Goal: Ask a question

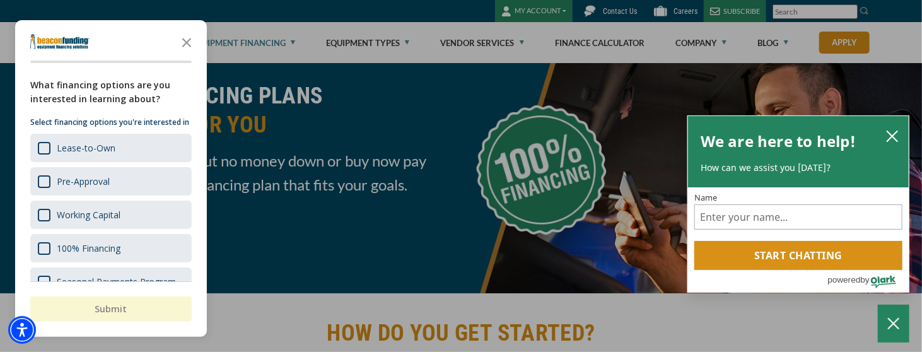
scroll to position [47, 0]
click at [192, 41] on icon "Close the survey" at bounding box center [186, 41] width 25 height 25
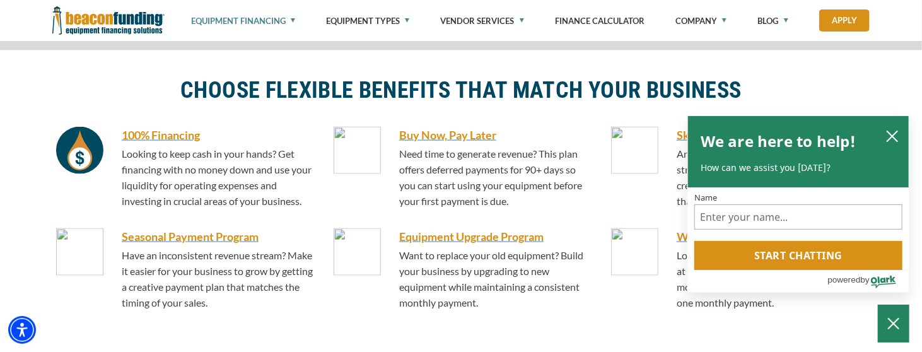
scroll to position [839, 0]
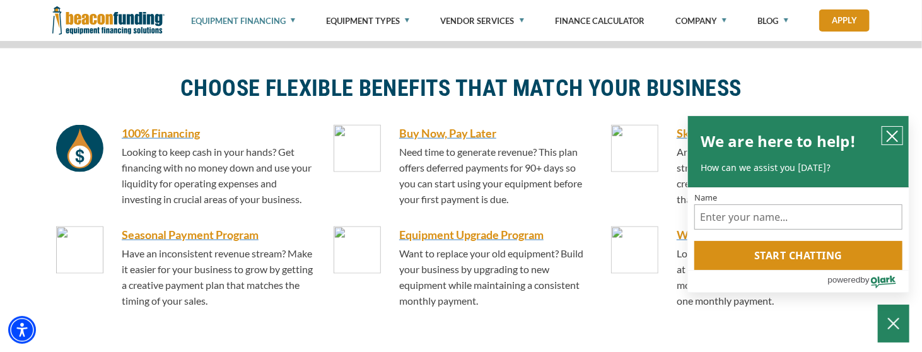
click at [892, 135] on icon "close chatbox" at bounding box center [892, 136] width 10 height 10
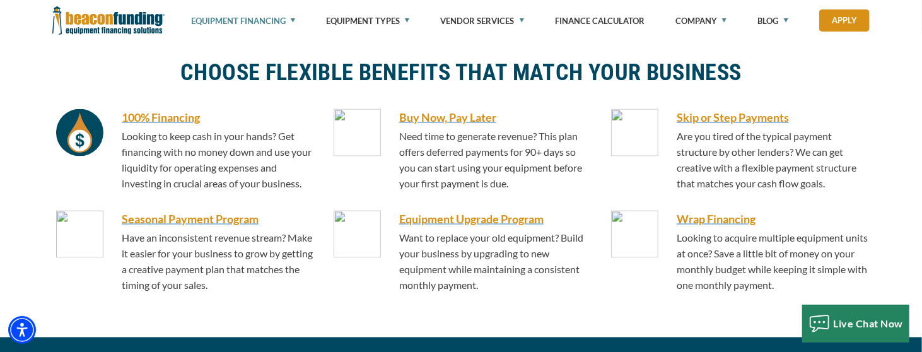
scroll to position [856, 0]
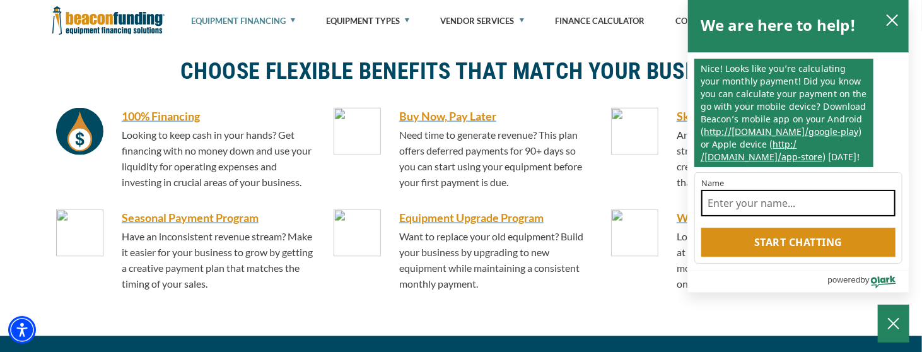
click at [765, 205] on input "Name" at bounding box center [798, 203] width 194 height 26
click at [761, 209] on input "[PERSON_NAME]" at bounding box center [798, 203] width 194 height 26
type input "Jamilex"
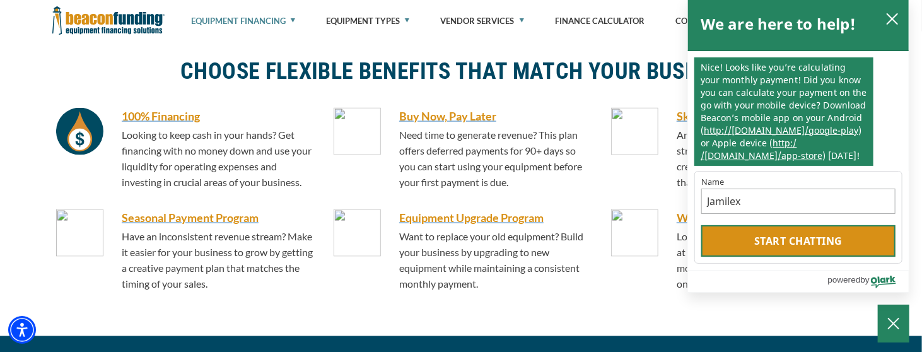
click at [737, 243] on button "Start chatting" at bounding box center [798, 241] width 194 height 32
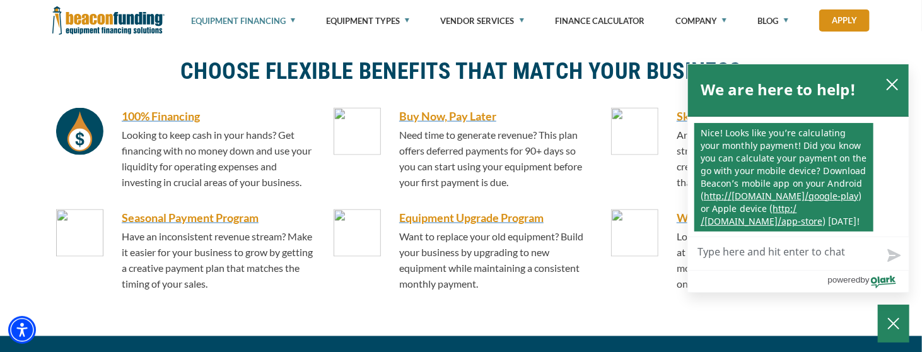
click at [737, 248] on textarea "Live Chat Now" at bounding box center [798, 253] width 221 height 33
type textarea "h"
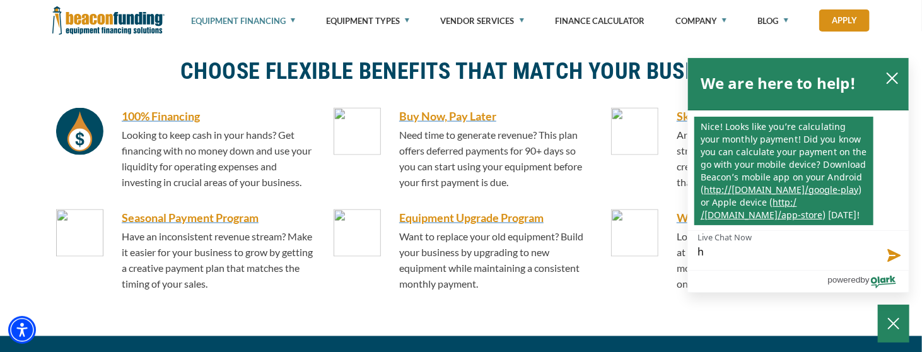
type textarea "hi"
type textarea "hi d"
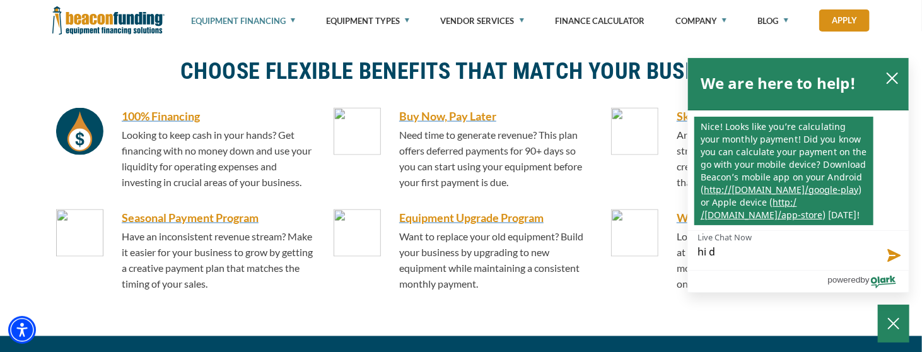
type textarea "hi do"
type textarea "hi do y"
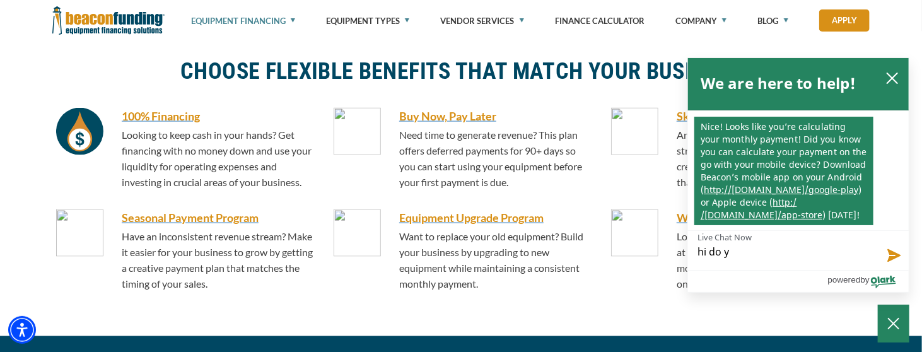
type textarea "hi do yo"
type textarea "hi do you"
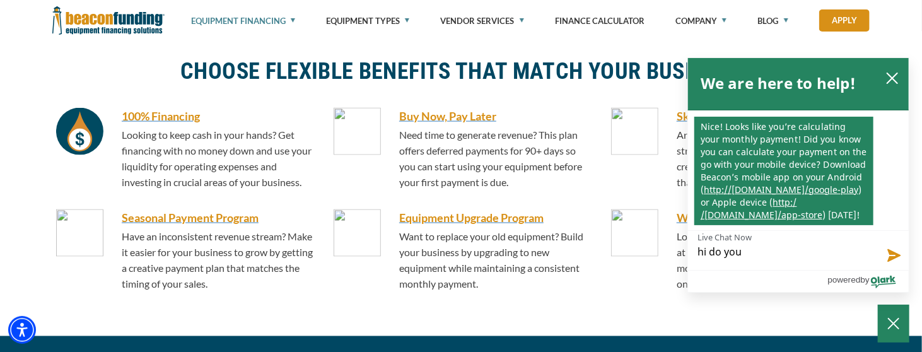
type textarea "hi do you"
type textarea "hi do you o"
type textarea "hi do you of"
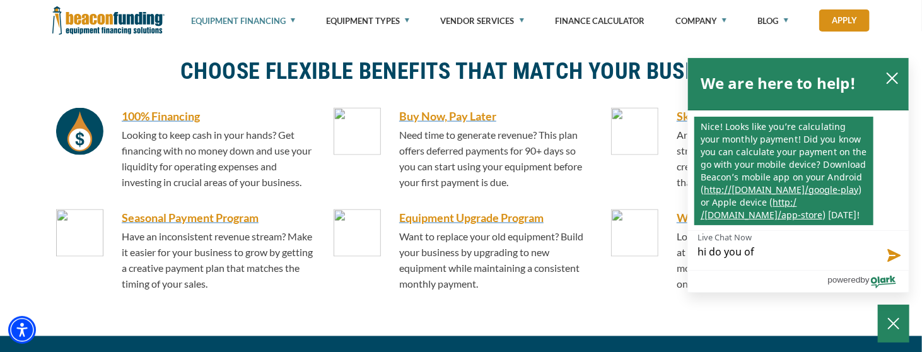
type textarea "hi do you off"
type textarea "hi do you offer"
type textarea "hi do you offer f"
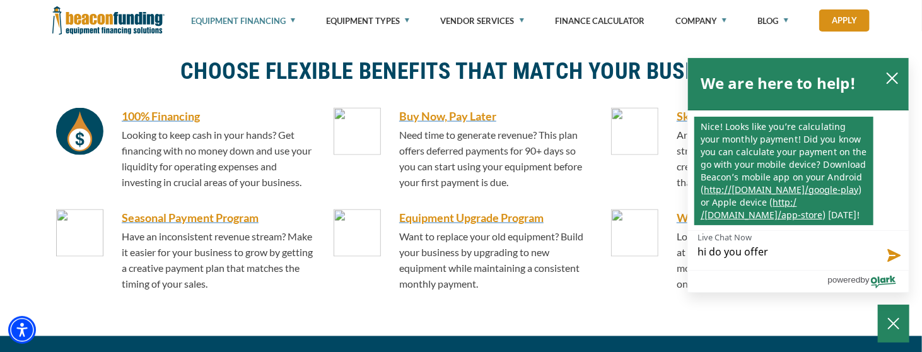
type textarea "hi do you offer f"
type textarea "hi do you offer fi"
type textarea "hi do you offer fin"
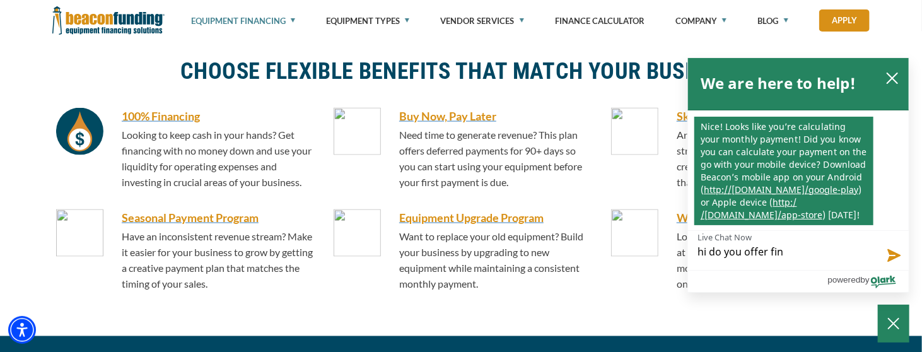
type textarea "hi do you offer fina"
type textarea "hi do you offer finan"
type textarea "hi do you offer financ"
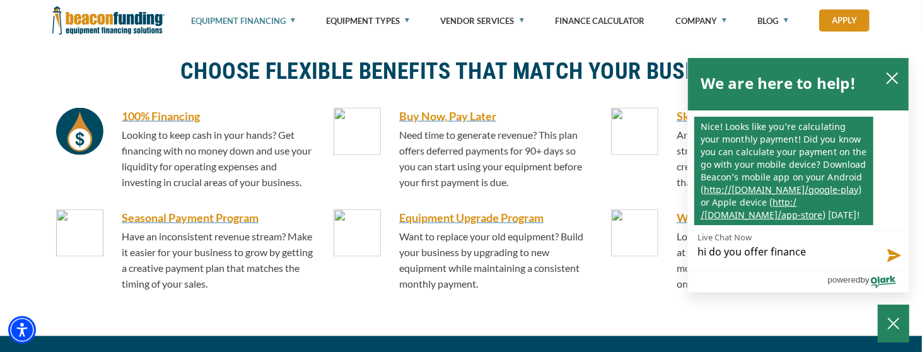
type textarea "hi do you offer finance"
type textarea "hi do you offer finance f"
type textarea "hi do you offer finance fo"
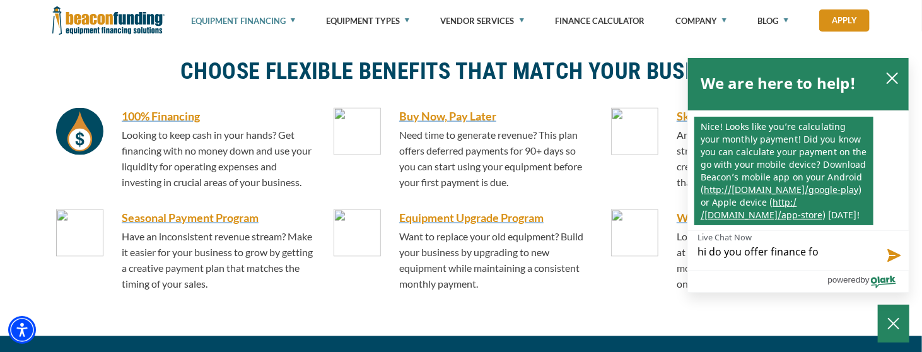
type textarea "hi do you offer finance for"
type textarea "hi do you offer finance for a"
type textarea "hi do you offer finance for ac"
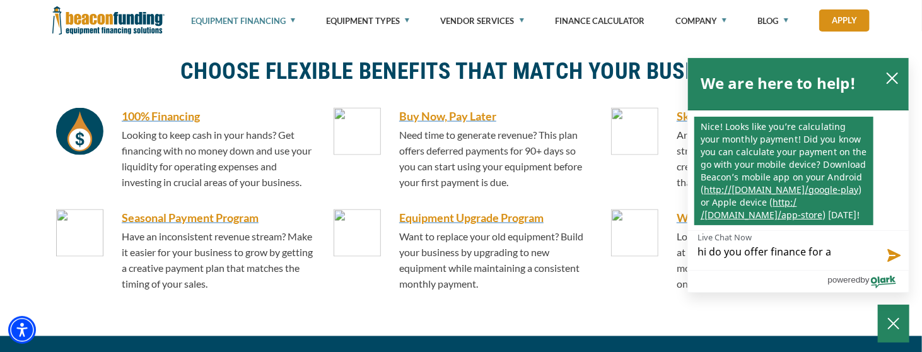
type textarea "hi do you offer finance for ac"
type textarea "hi do you offer finance for acq"
type textarea "hi do you offer finance for acqu"
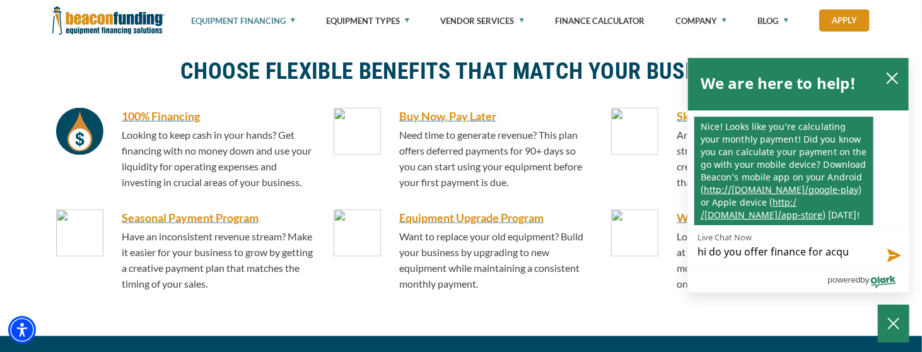
type textarea "hi do you offer finance for acqui"
type textarea "hi do you offer finance for acquis"
type textarea "hi do you offer finance for acquisi"
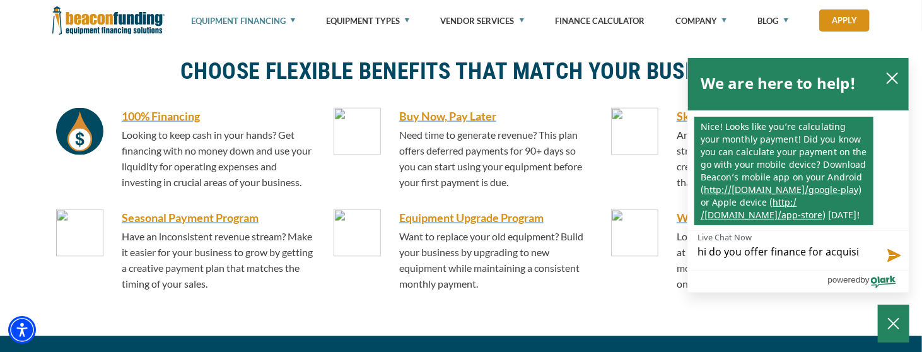
type textarea "hi do you offer finance for acquisit"
type textarea "hi do you offer finance for acquisiti"
type textarea "hi do you offer finance for acquisitio"
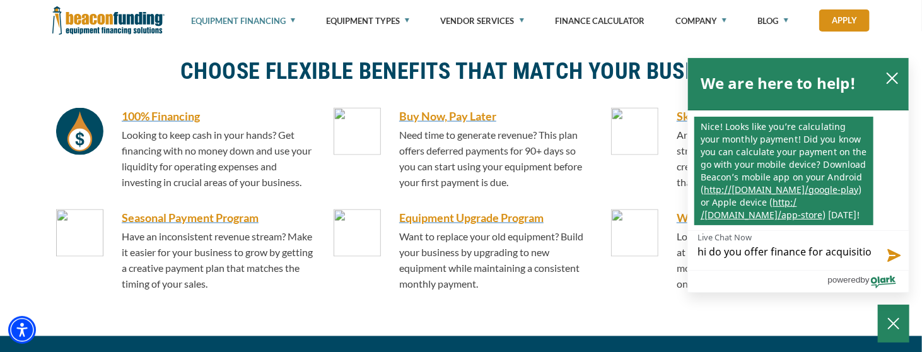
type textarea "hi do you offer finance for acquisition"
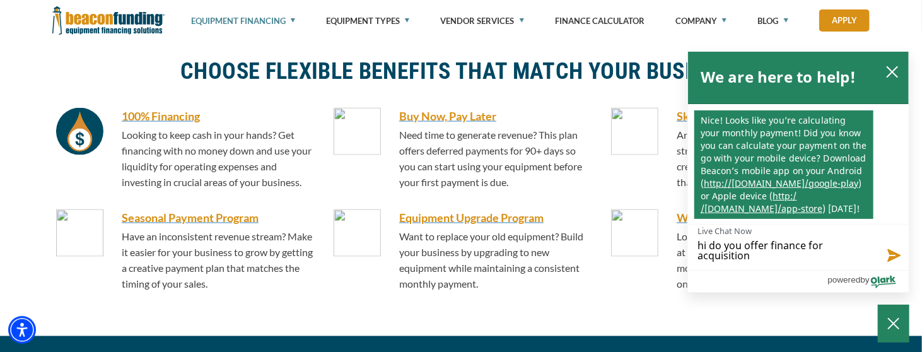
type textarea "hi do you offer finance for acquisition/"
type textarea "hi do you offer finance for acquisition/b"
type textarea "hi do you offer finance for acquisition/bu"
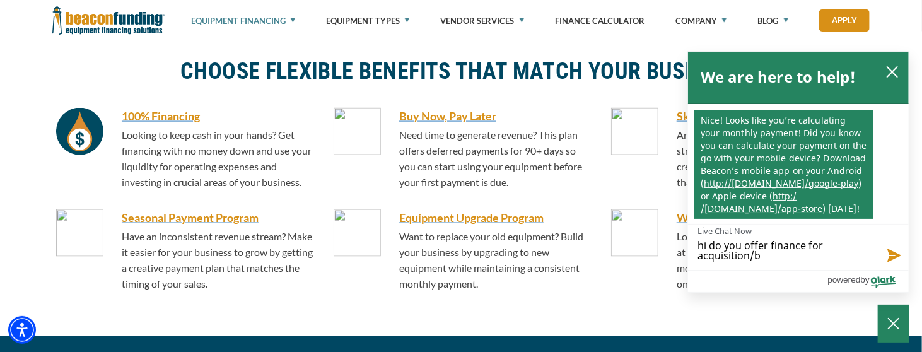
type textarea "hi do you offer finance for acquisition/bu"
type textarea "hi do you offer finance for acquisition/buy"
type textarea "hi do you offer finance for acquisition/buyi"
type textarea "hi do you offer finance for acquisition/buyin"
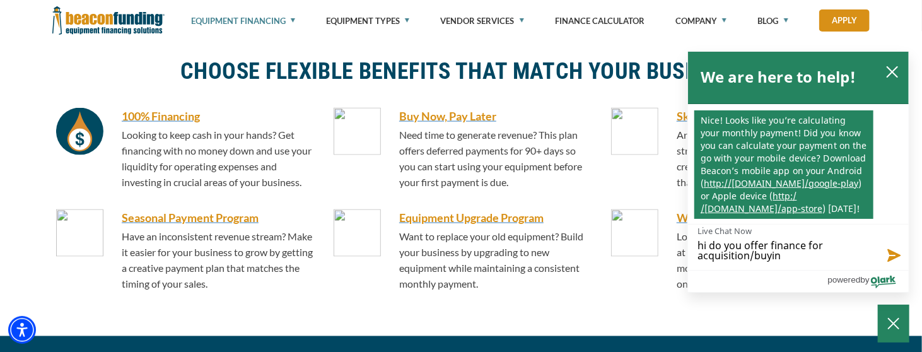
type textarea "hi do you offer finance for acquisition/buying"
type textarea "hi do you offer finance for acquisition/buying a"
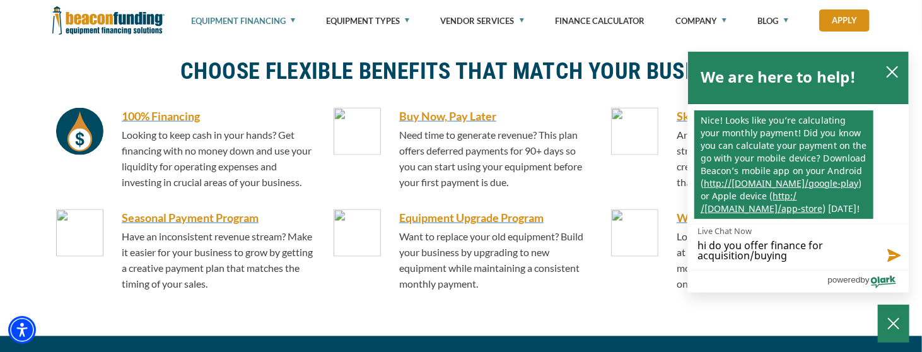
type textarea "hi do you offer finance for acquisition/buying a"
type textarea "hi do you offer finance for acquisition/buying a b"
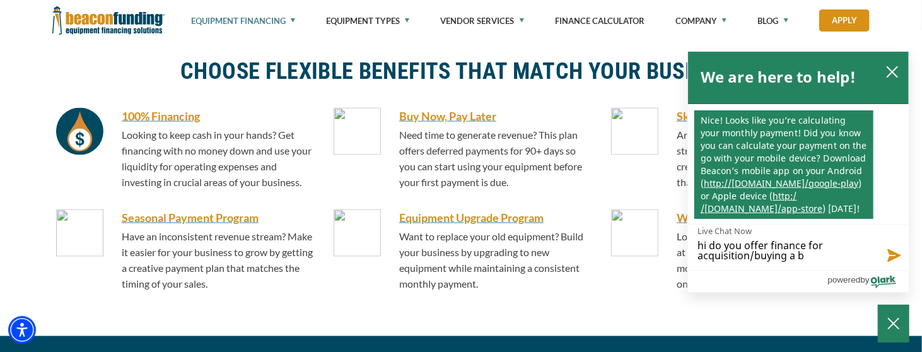
type textarea "hi do you offer finance for acquisition/buying a bu"
type textarea "hi do you offer finance for acquisition/buying a bus"
type textarea "hi do you offer finance for acquisition/buying a busi"
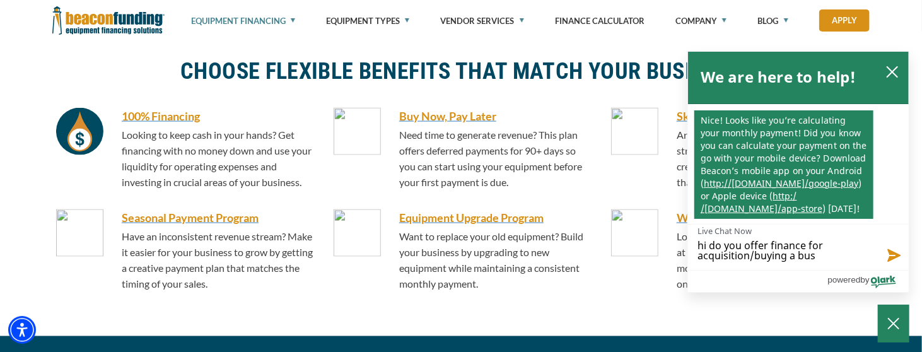
type textarea "hi do you offer finance for acquisition/buying a busi"
type textarea "hi do you offer finance for acquisition/buying a busin"
type textarea "hi do you offer finance for acquisition/buying a busine"
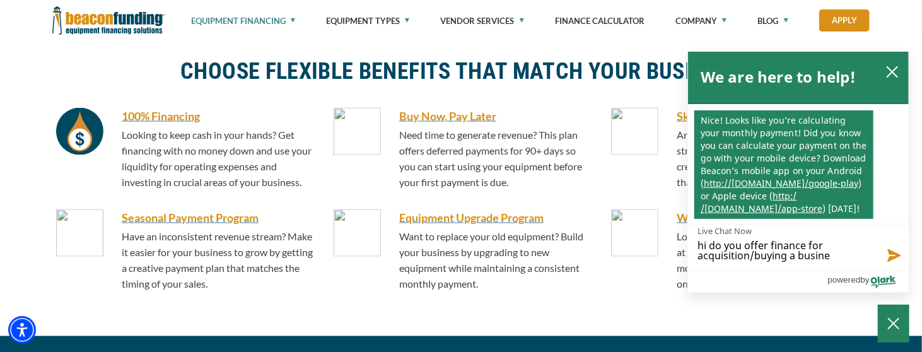
type textarea "hi do you offer finance for acquisition/buying a busines"
type textarea "hi do you offer finance for acquisition/buying a business"
type textarea "hi do you offer finance for acquisition/buying a business?"
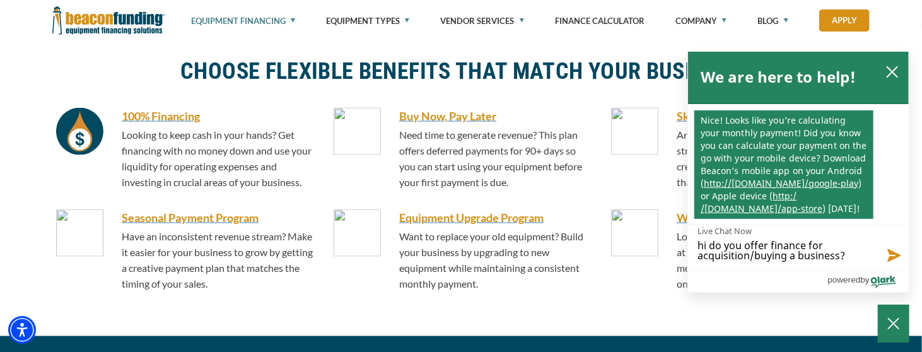
type textarea "hi do you offer finance for acquisition/buying a business?"
type textarea "hi do you offer finance for acquisition/buying a business? d"
type textarea "hi do you offer finance for acquisition/buying a business? do"
type textarea "hi do you offer finance for acquisition/buying a business? do i"
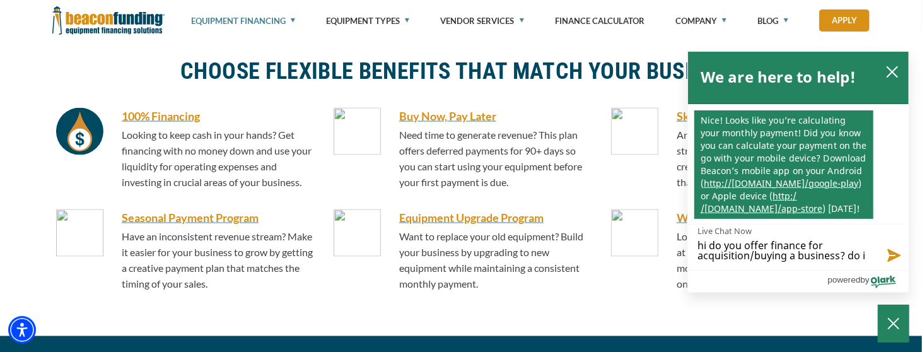
type textarea "hi do you offer finance for acquisition/buying a business? do i"
type textarea "hi do you offer finance for acquisition/buying a business? do i h"
type textarea "hi do you offer finance for acquisition/buying a business? do i ha"
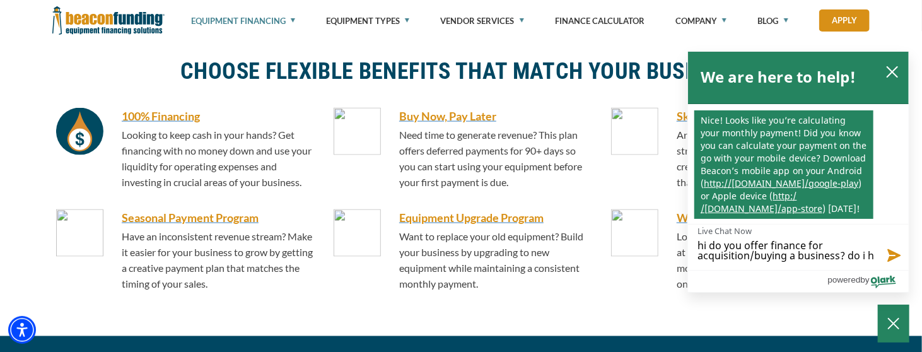
type textarea "hi do you offer finance for acquisition/buying a business? do i ha"
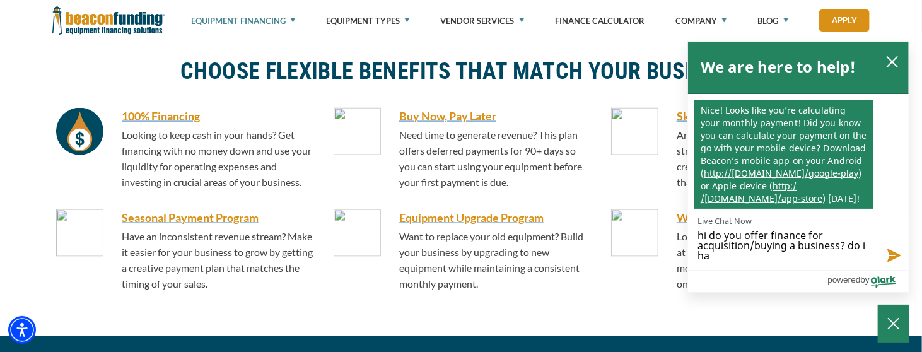
scroll to position [3, 0]
type textarea "hi do you offer finance for acquisition/buying a business? do i hav"
type textarea "hi do you offer finance for acquisition/buying a business? do i have"
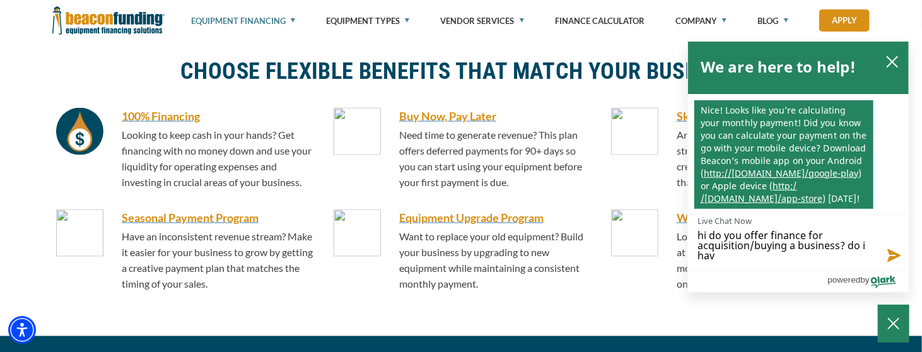
type textarea "hi do you offer finance for acquisition/buying a business? do i have"
type textarea "hi do you offer finance for acquisition/buying a business? do i have t"
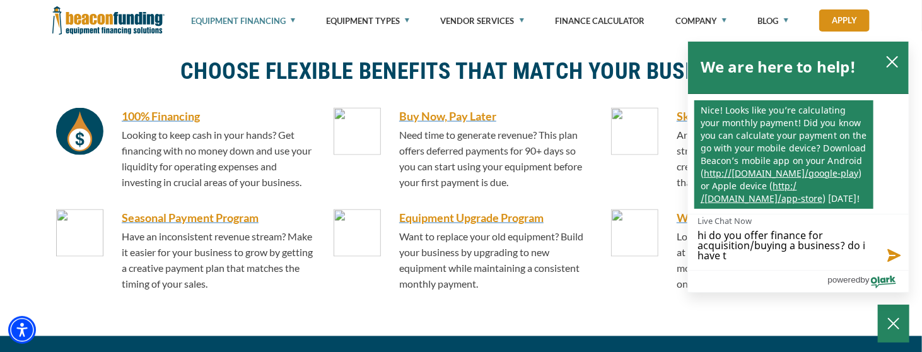
type textarea "hi do you offer finance for acquisition/buying a business? do i have to"
type textarea "hi do you offer finance for acquisition/buying a business? do i have to a"
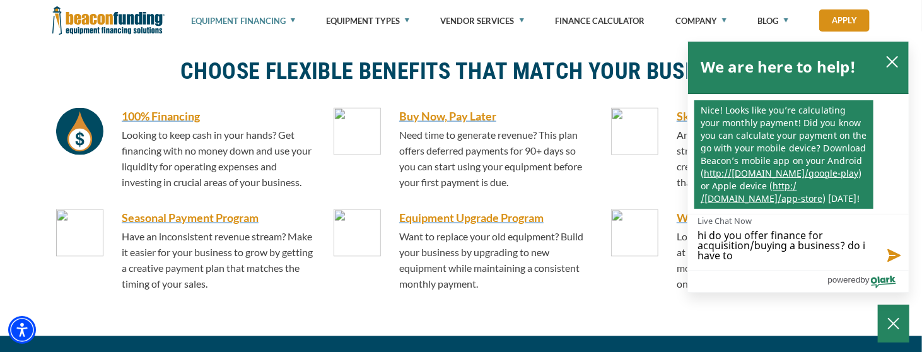
type textarea "hi do you offer finance for acquisition/buying a business? do i have to a"
type textarea "hi do you offer finance for acquisition/buying a business? do i have to al"
type textarea "hi do you offer finance for acquisition/buying a business? do i have to alr"
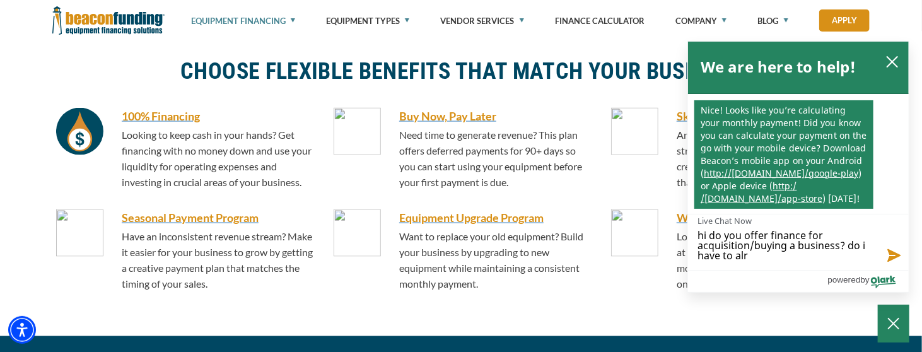
type textarea "hi do you offer finance for acquisition/buying a business? do i have to alrw"
type textarea "hi do you offer finance for acquisition/buying a business? do i have to alr"
type textarea "hi do you offer finance for acquisition/buying a business? do i have to alre"
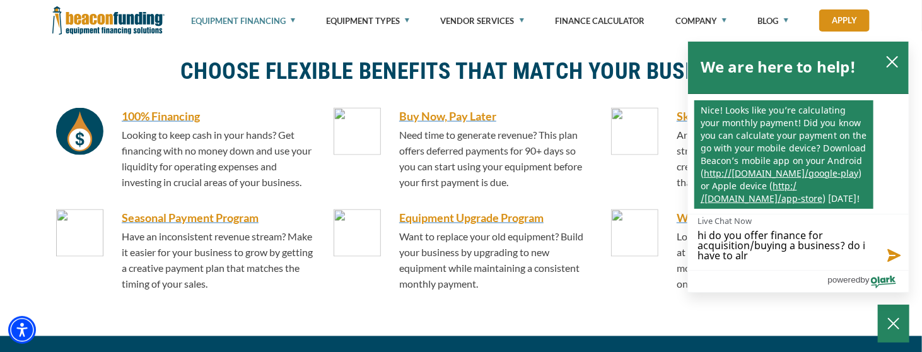
type textarea "hi do you offer finance for acquisition/buying a business? do i have to alre"
type textarea "hi do you offer finance for acquisition/buying a business? do i have to alrea"
type textarea "hi do you offer finance for acquisition/buying a business? do i have to alread"
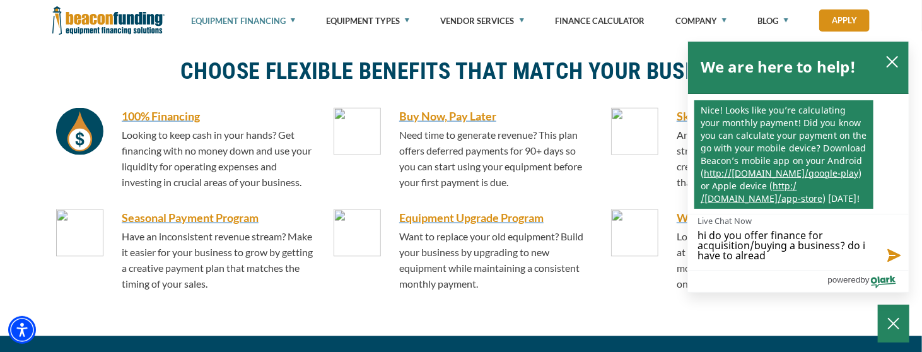
type textarea "hi do you offer finance for acquisition/buying a business? do i have to already"
type textarea "hi do you offer finance for acquisition/buying a business? do i have to already…"
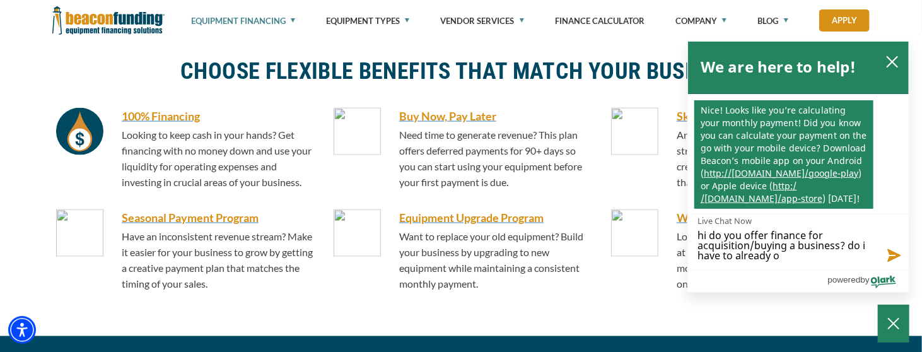
type textarea "hi do you offer finance for acquisition/buying a business? do i have to already…"
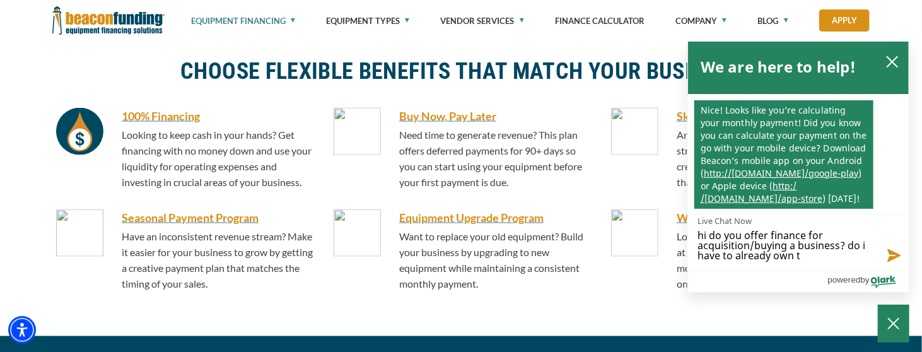
type textarea "hi do you offer finance for acquisition/buying a business? do i have to already…"
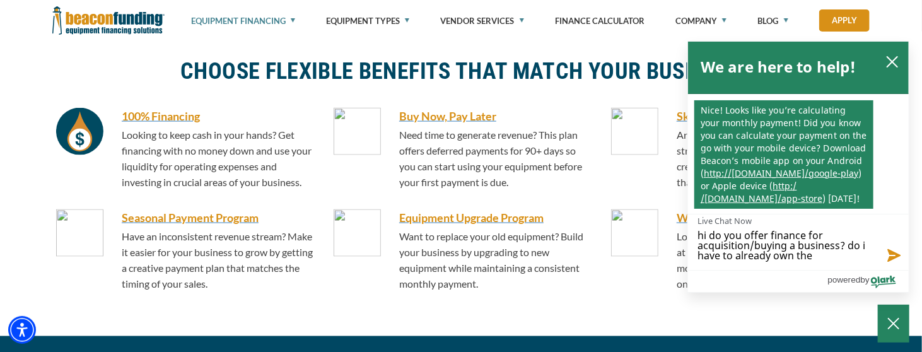
type textarea "hi do you offer finance for acquisition/buying a business? do i have to already…"
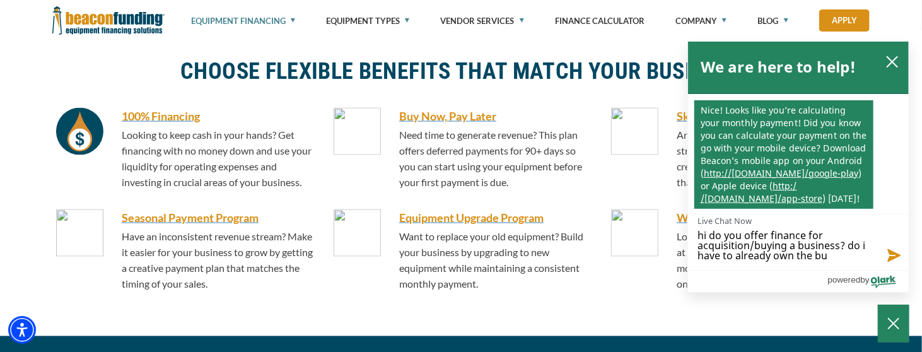
type textarea "hi do you offer finance for acquisition/buying a business? do i have to already…"
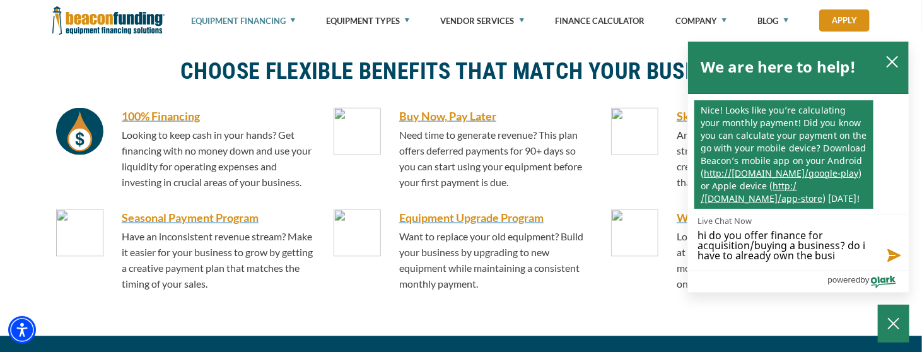
type textarea "hi do you offer finance for acquisition/buying a business? do i have to already…"
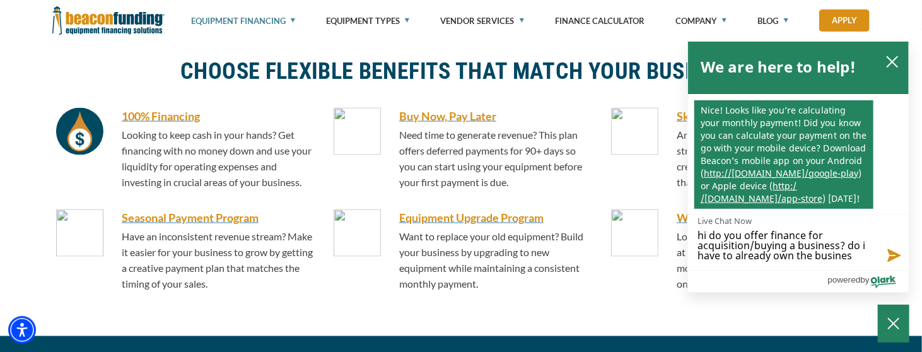
type textarea "hi do you offer finance for acquisition/buying a business? do i have to already…"
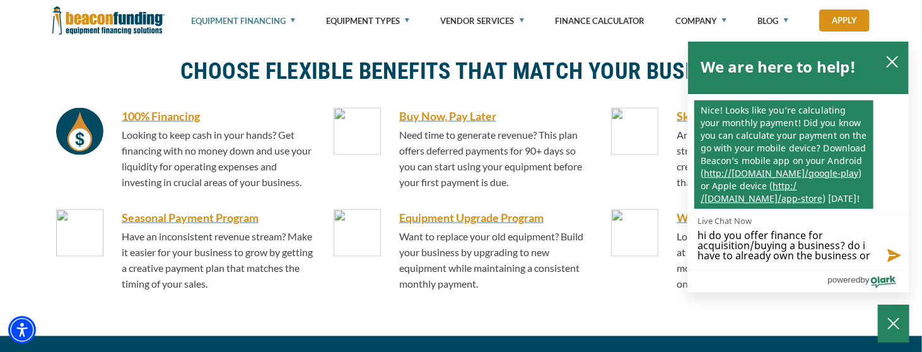
type textarea "hi do you offer finance for acquisition/buying a business? do i have to already…"
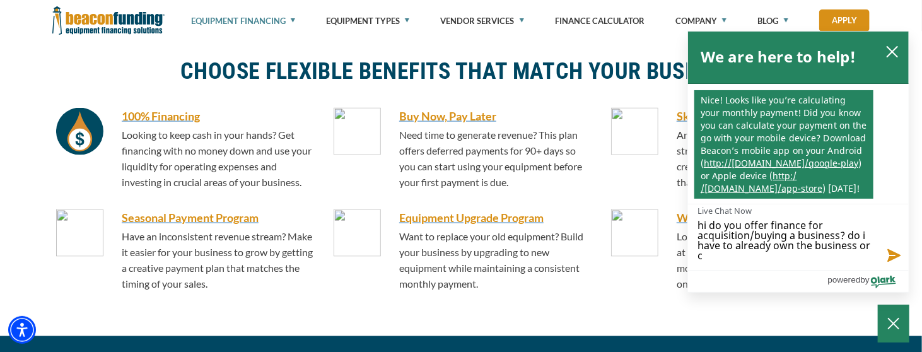
scroll to position [3, 0]
type textarea "hi do you offer finance for acquisition/buying a business? do i have to already…"
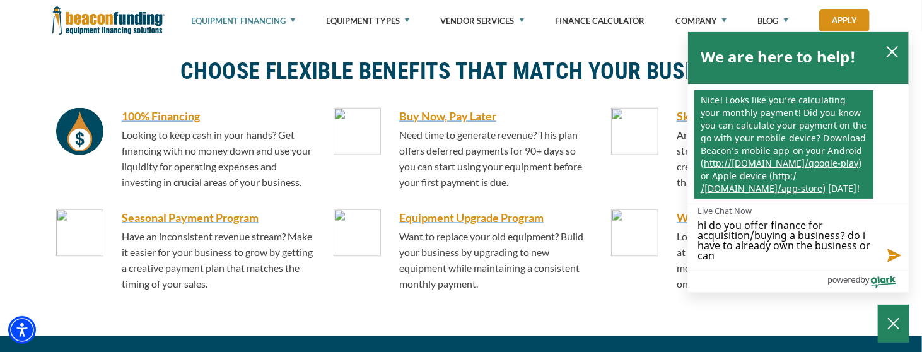
type textarea "hi do you offer finance for acquisition/buying a business? do i have to already…"
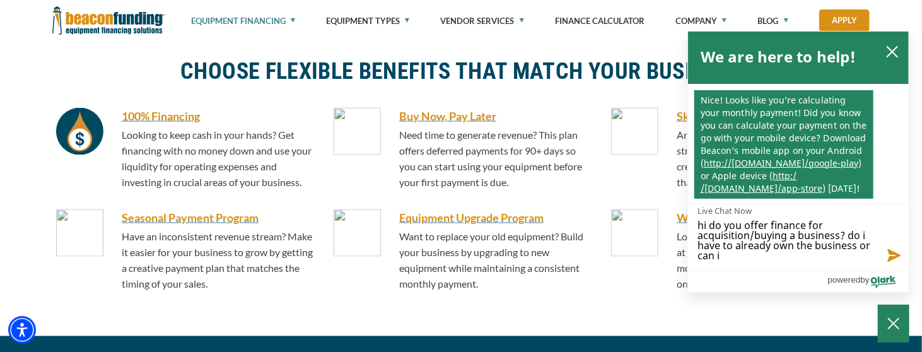
type textarea "hi do you offer finance for acquisition/buying a business? do i have to already…"
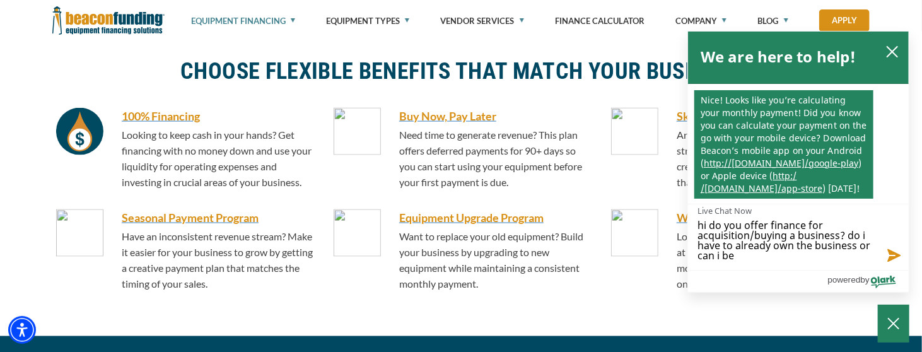
type textarea "hi do you offer finance for acquisition/buying a business? do i have to already…"
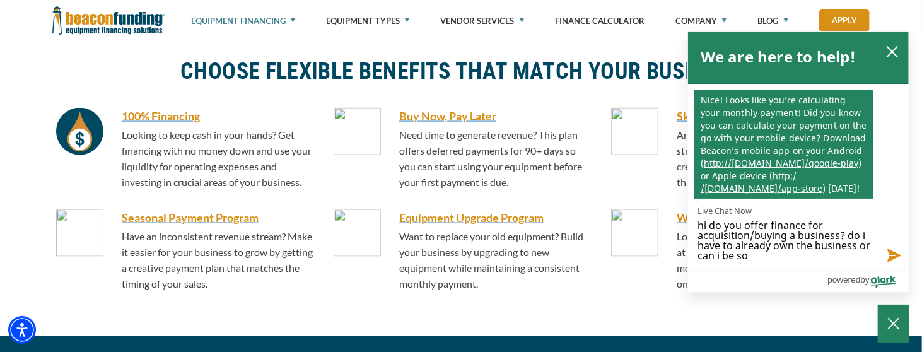
type textarea "hi do you offer finance for acquisition/buying a business? do i have to already…"
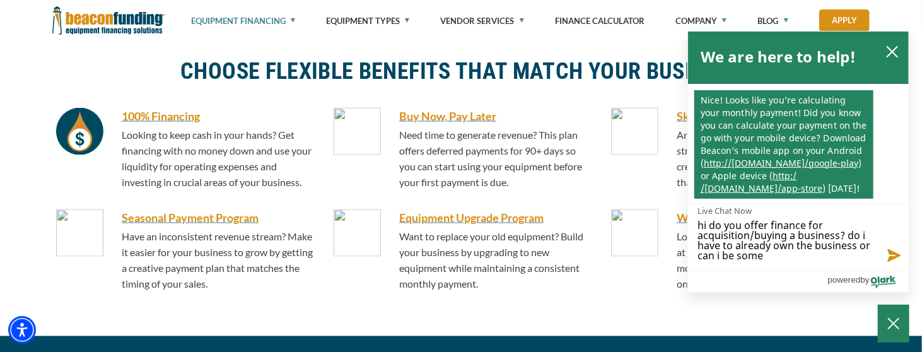
type textarea "hi do you offer finance for acquisition/buying a business? do i have to already…"
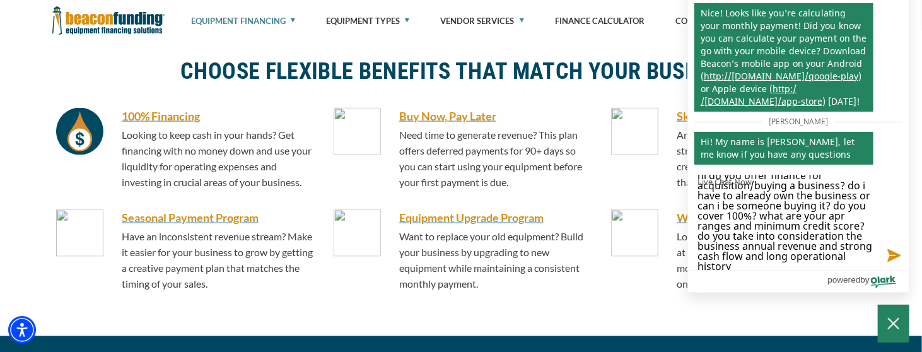
scroll to position [23, 0]
click at [887, 255] on button "Send message" at bounding box center [891, 254] width 34 height 32
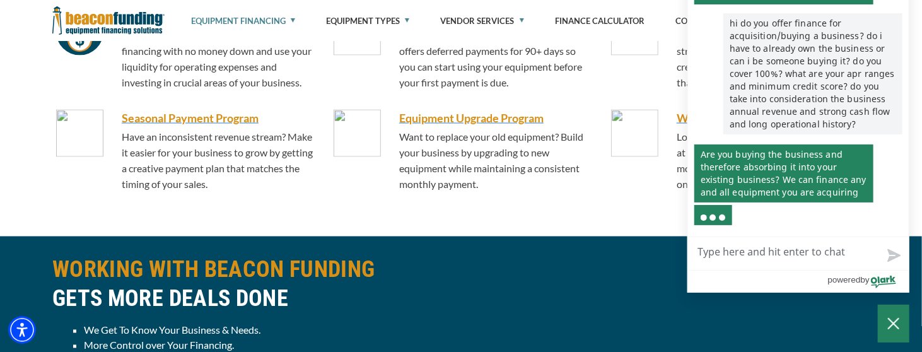
scroll to position [169, 0]
click at [796, 265] on textarea "Live Chat Now" at bounding box center [798, 253] width 221 height 33
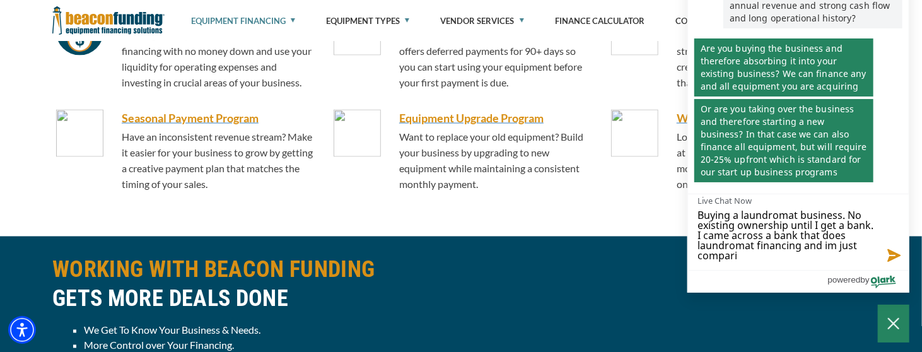
scroll to position [287, 0]
click at [740, 210] on textarea "Buying a laundromat business. No existing ownership until I get a bank. I came …" at bounding box center [798, 232] width 221 height 76
click at [738, 228] on textarea "Buying an existing laundromat business. No existing ownership until I get a ban…" at bounding box center [798, 232] width 221 height 76
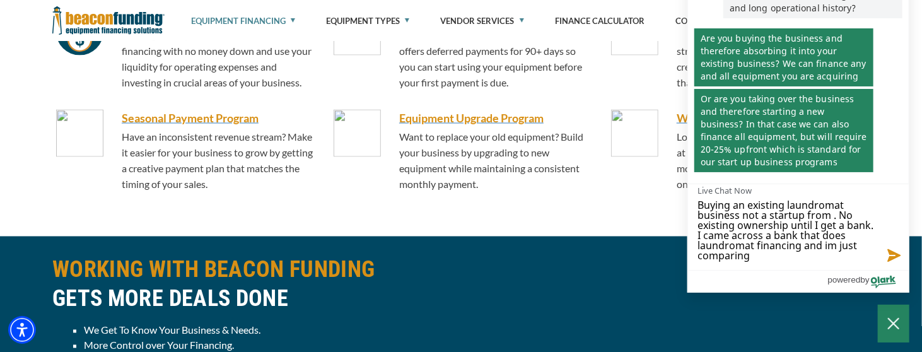
scroll to position [298, 0]
click at [729, 236] on textarea "Buying an existing laundromat business not a startup from scratch and no existi…" at bounding box center [798, 227] width 221 height 86
click at [819, 252] on textarea "Buying an existing laundromat business not a startup from scratch and no existi…" at bounding box center [798, 227] width 221 height 86
click at [801, 241] on textarea "Buying an existing laundromat business not a startup from scratch and no existi…" at bounding box center [798, 227] width 221 height 86
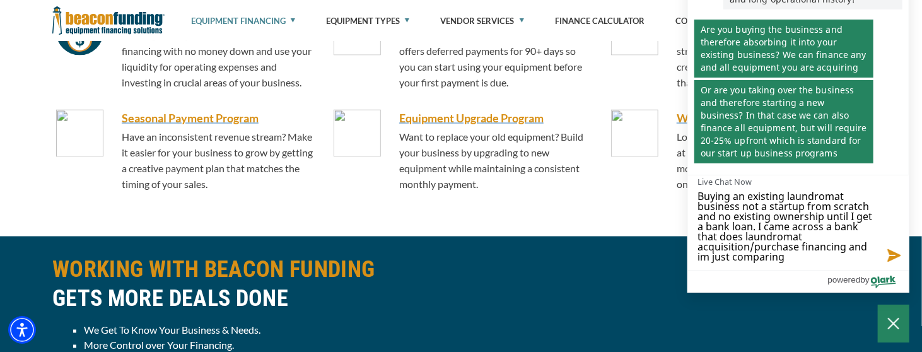
click at [801, 257] on textarea "Buying an existing laundromat business not a startup from scratch and no existi…" at bounding box center [798, 222] width 221 height 95
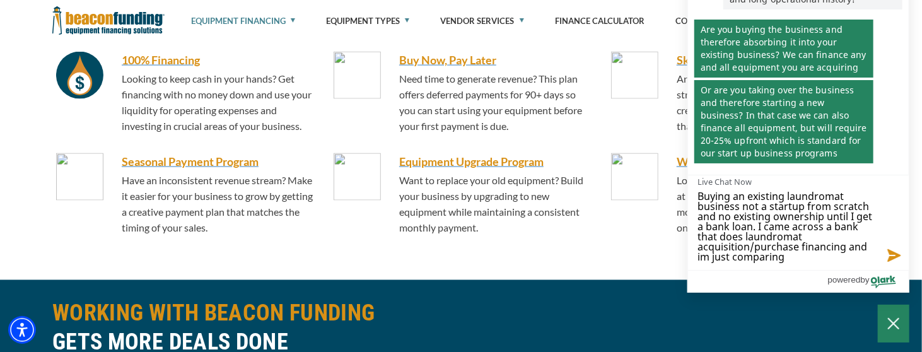
scroll to position [911, 0]
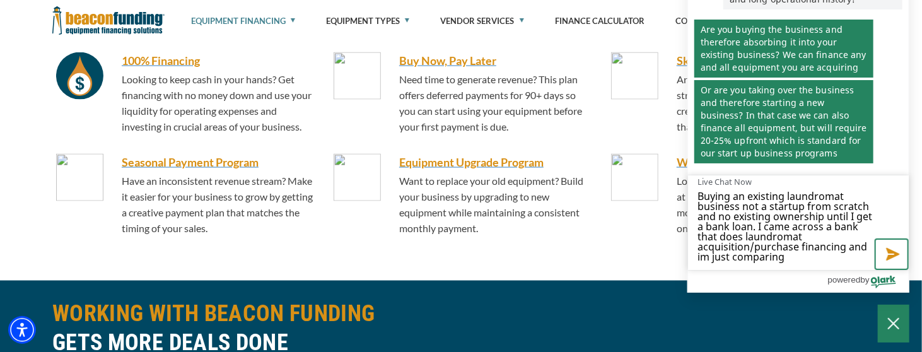
click at [896, 255] on button "Send message" at bounding box center [891, 254] width 34 height 32
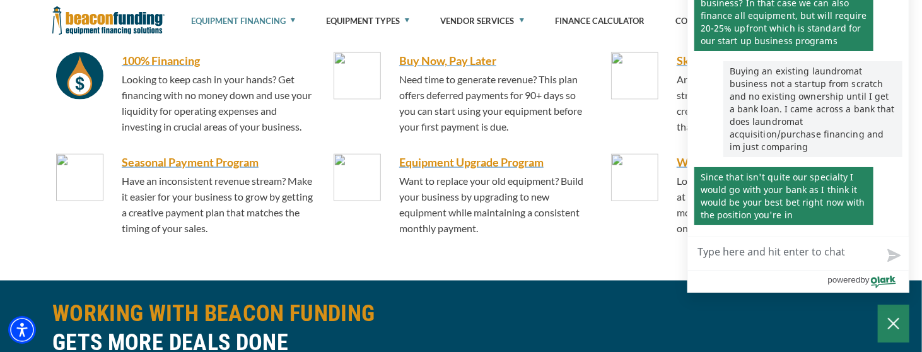
scroll to position [419, 0]
click at [756, 254] on textarea "Live Chat Now" at bounding box center [798, 253] width 221 height 33
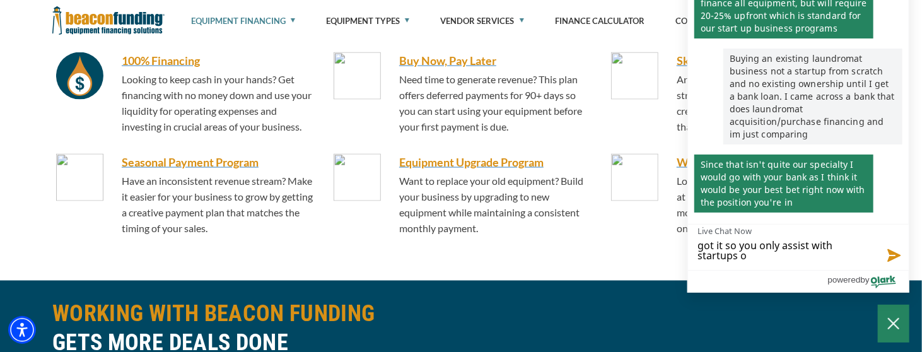
scroll to position [432, 0]
click at [872, 245] on textarea "got it so you only assist with startups or equipment upgrade right?" at bounding box center [798, 246] width 221 height 45
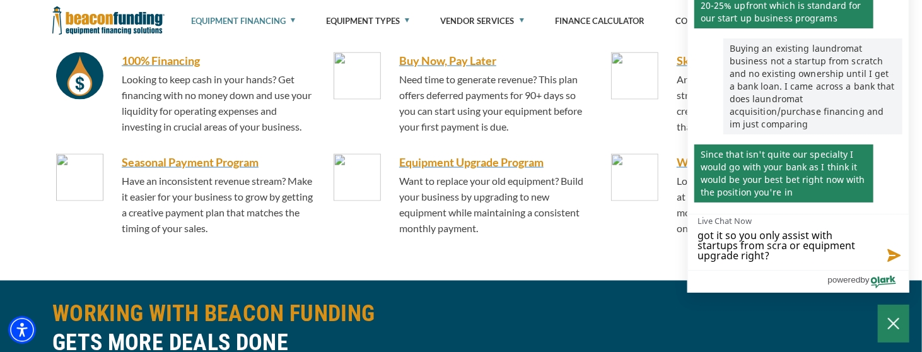
scroll to position [442, 0]
click at [892, 258] on button "Send message" at bounding box center [891, 254] width 34 height 32
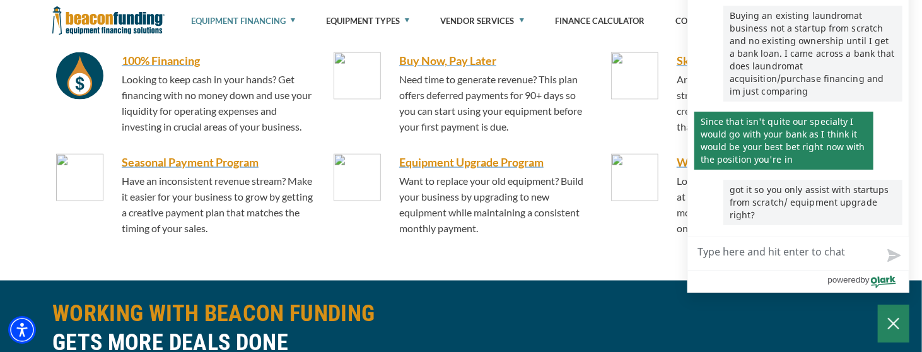
scroll to position [475, 0]
